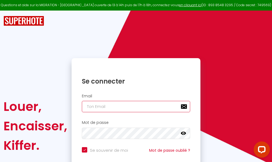
click at [156, 106] on input "email" at bounding box center [136, 106] width 108 height 11
type input "m"
checkbox input "true"
type input "ma"
checkbox input "true"
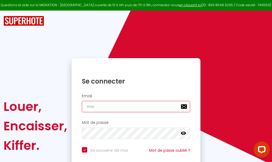
type input "mar"
checkbox input "true"
type input "marc"
checkbox input "true"
type input "marcd"
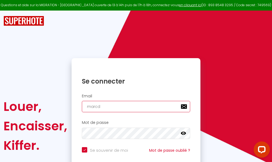
checkbox input "true"
type input "marcdp"
checkbox input "true"
type input "marcdpo"
checkbox input "true"
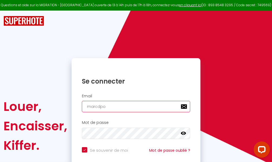
type input "marcdpoz"
checkbox input "true"
type input "marcdpoz."
checkbox input "true"
type input "marcdpoz.l"
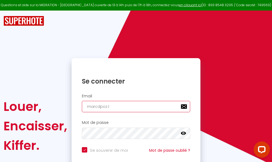
checkbox input "true"
type input "marcdpoz.lo"
checkbox input "true"
type input "marcdpoz.loc"
checkbox input "true"
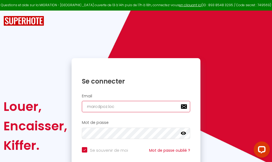
type input "marcdpoz.loca"
checkbox input "true"
type input "marcdpoz.locat"
checkbox input "true"
type input "marcdpoz.locati"
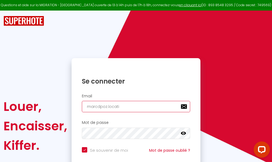
checkbox input "true"
type input "marcdpoz.locatio"
checkbox input "true"
type input "marcdpoz.location"
checkbox input "true"
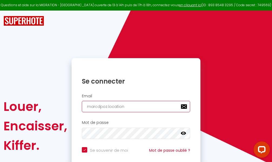
type input "marcdpoz.location@"
checkbox input "true"
type input "marcdpoz.location@g"
checkbox input "true"
type input "marcdpoz.location@gm"
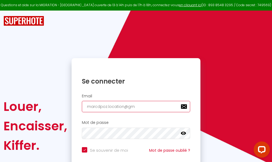
checkbox input "true"
type input "marcdpoz.location@gma"
checkbox input "true"
type input "marcdpoz.location@gmai"
checkbox input "true"
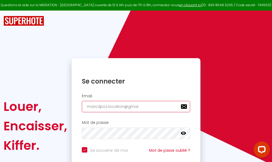
type input "[EMAIL_ADDRESS]"
checkbox input "true"
type input "[EMAIL_ADDRESS]."
checkbox input "true"
type input "marcdpoz.location@gmail.c"
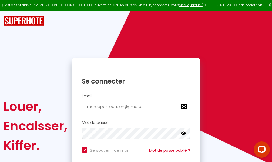
checkbox input "true"
type input "[EMAIL_ADDRESS][DOMAIN_NAME]"
checkbox input "true"
type input "[EMAIL_ADDRESS][DOMAIN_NAME]"
checkbox input "true"
